Goal: Information Seeking & Learning: Learn about a topic

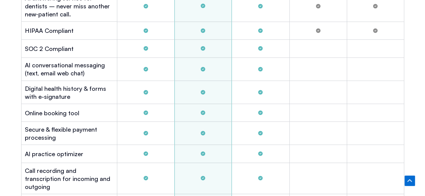
scroll to position [1847, 0]
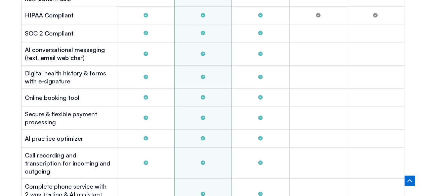
click at [60, 57] on h2 "Al conversational messaging (text, email web chat)" at bounding box center [69, 54] width 89 height 16
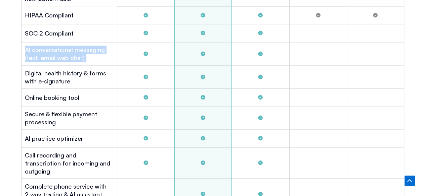
click at [60, 57] on h2 "Al conversational messaging (text, email web chat)" at bounding box center [69, 54] width 89 height 16
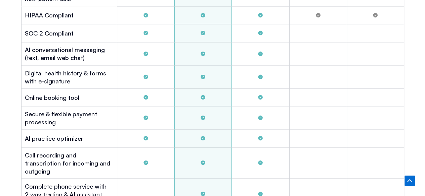
click at [65, 76] on h2 "Digital health history & forms with e-signature" at bounding box center [69, 77] width 89 height 16
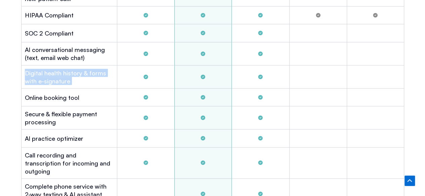
click at [65, 76] on h2 "Digital health history & forms with e-signature" at bounding box center [69, 77] width 89 height 16
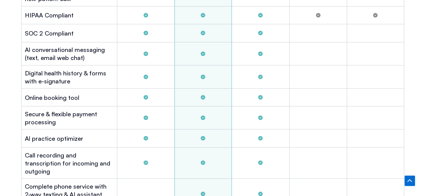
click at [69, 93] on h2 "Online booking tool" at bounding box center [52, 97] width 54 height 8
click at [76, 116] on h2 "Secure & flexible payment processing" at bounding box center [69, 118] width 89 height 16
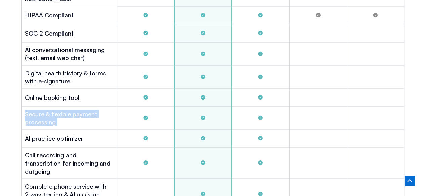
click at [76, 116] on h2 "Secure & flexible payment processing" at bounding box center [69, 118] width 89 height 16
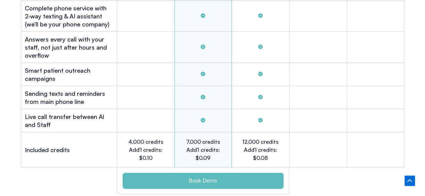
scroll to position [2015, 0]
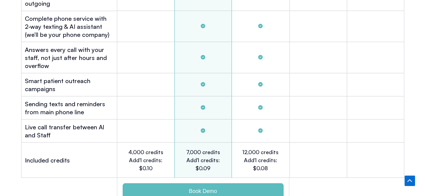
click at [89, 123] on h2 "Live call transfer between Al and Staff" at bounding box center [69, 131] width 89 height 16
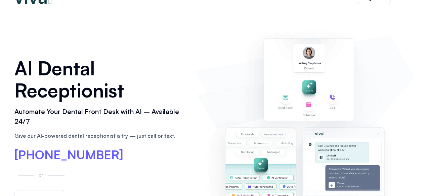
scroll to position [0, 0]
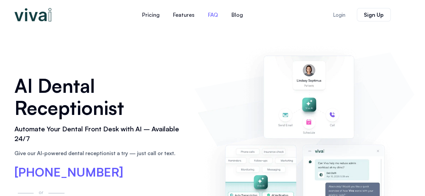
click at [215, 15] on link "FAQ" at bounding box center [213, 15] width 24 height 16
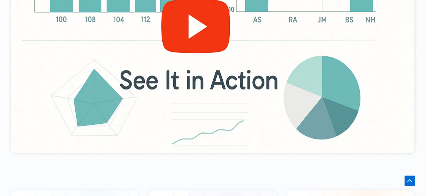
scroll to position [302, 0]
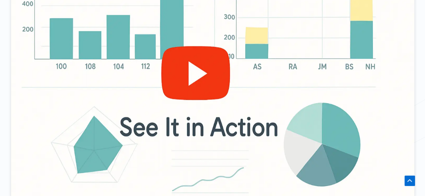
click at [0, 135] on div at bounding box center [212, 99] width 425 height 264
click at [181, 82] on div at bounding box center [212, 87] width 403 height 227
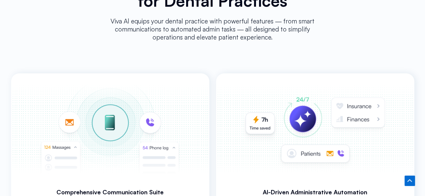
scroll to position [1209, 0]
